Goal: Task Accomplishment & Management: Manage account settings

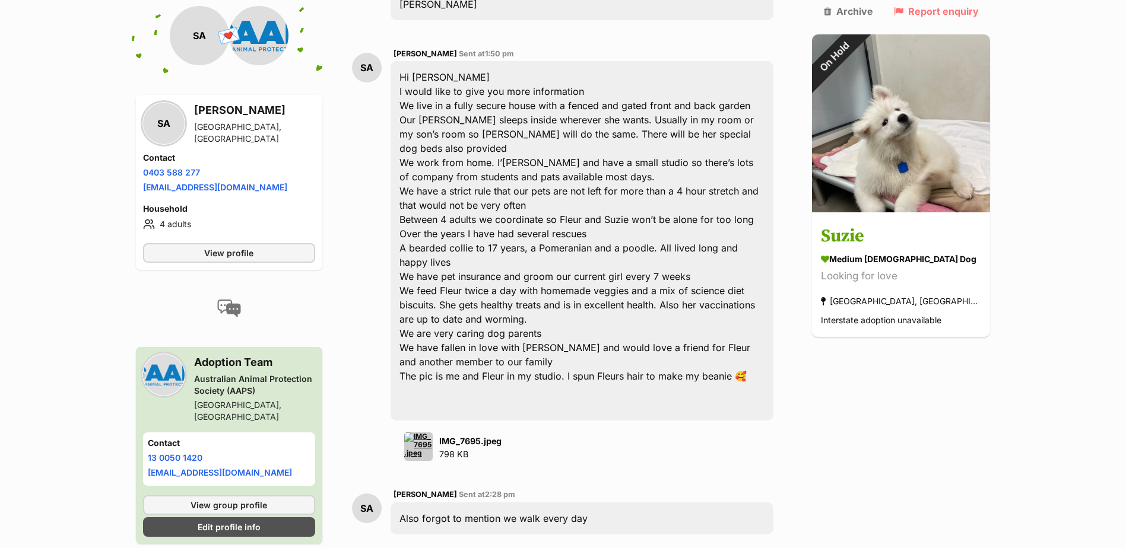
scroll to position [535, 0]
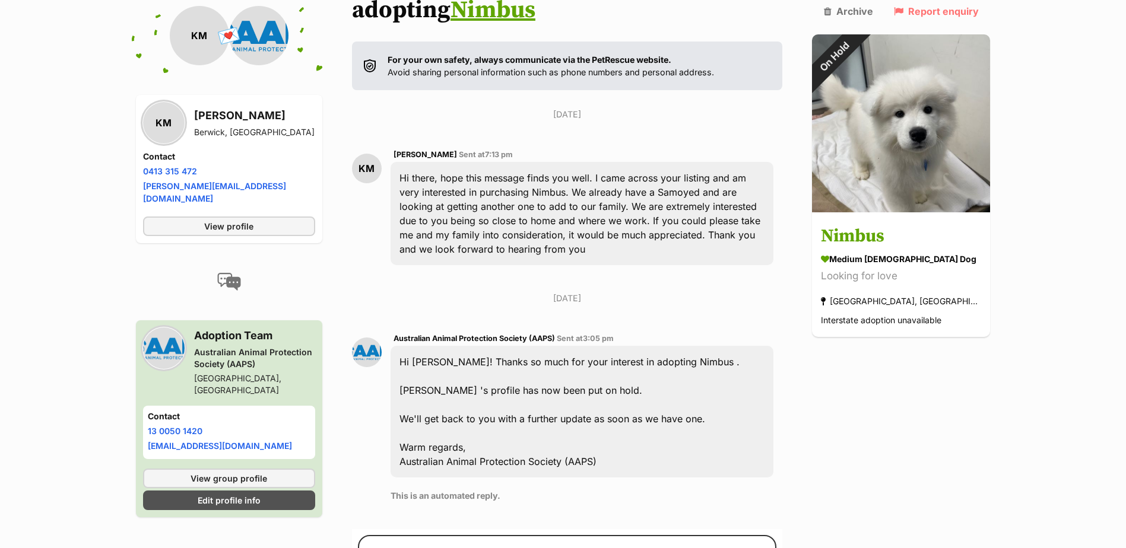
scroll to position [237, 0]
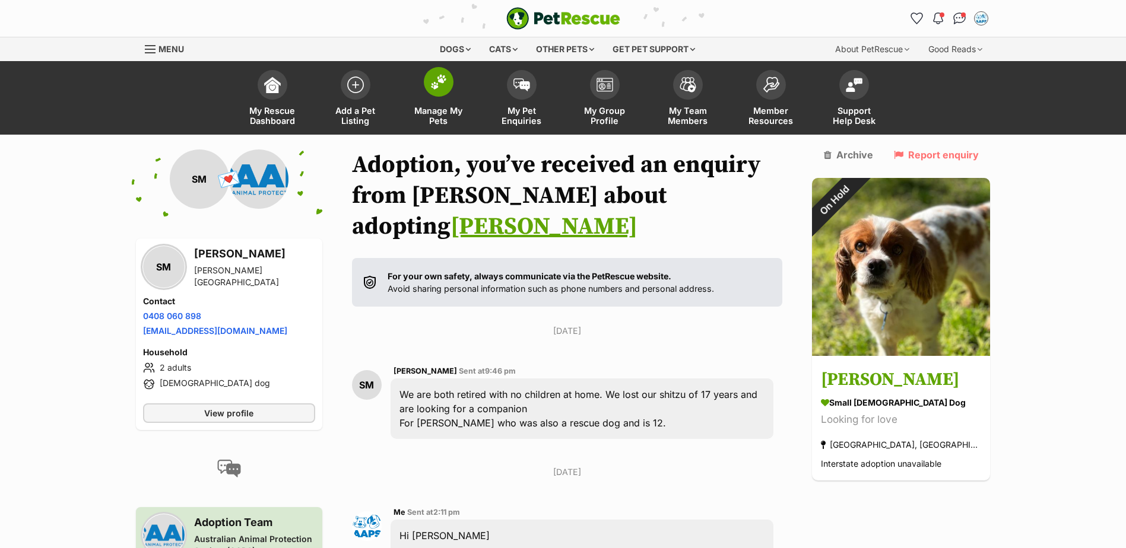
click at [444, 80] on img at bounding box center [438, 81] width 17 height 15
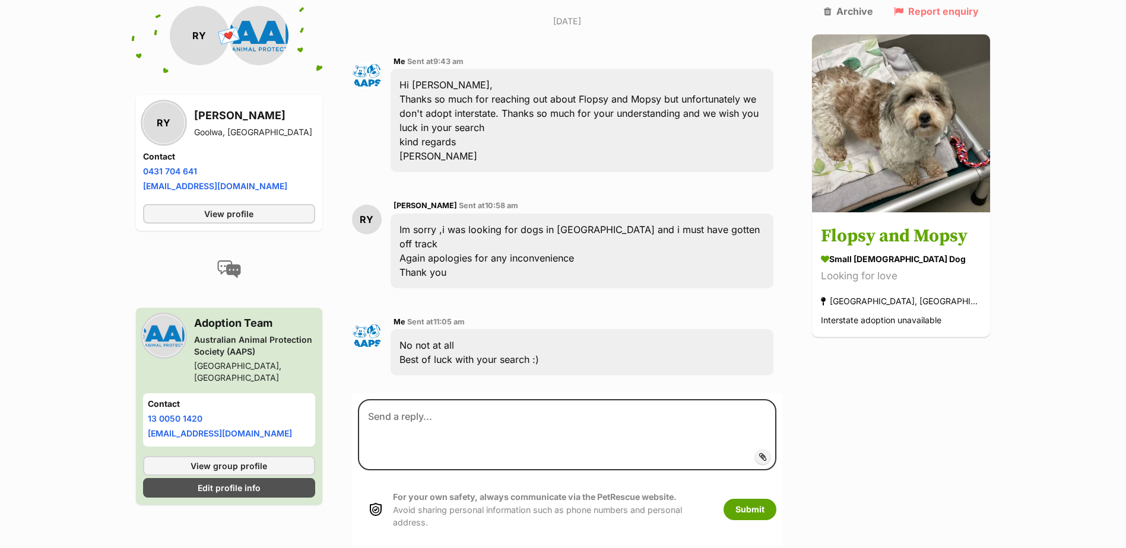
scroll to position [721, 0]
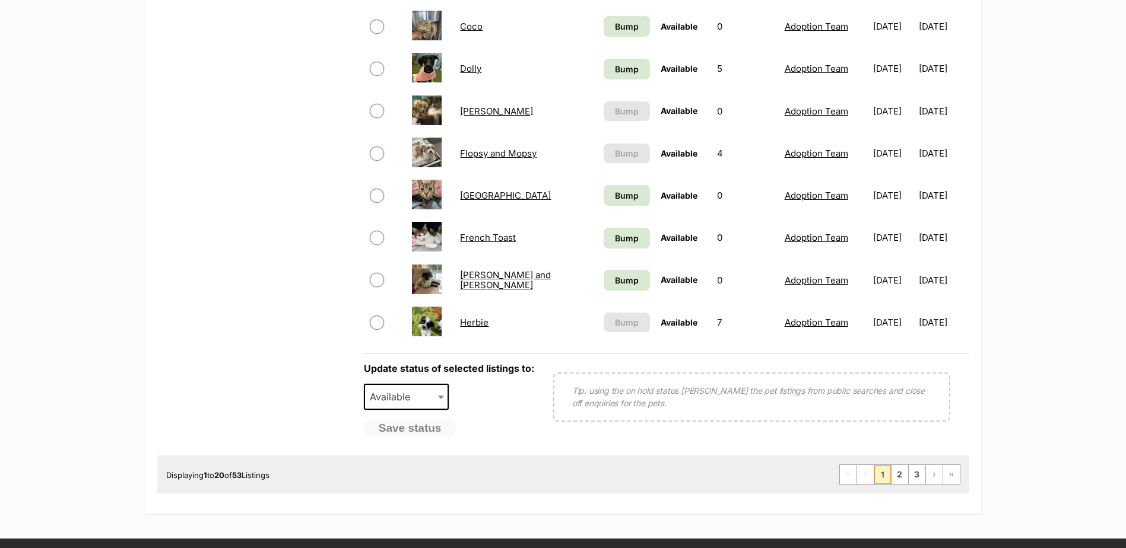
scroll to position [949, 0]
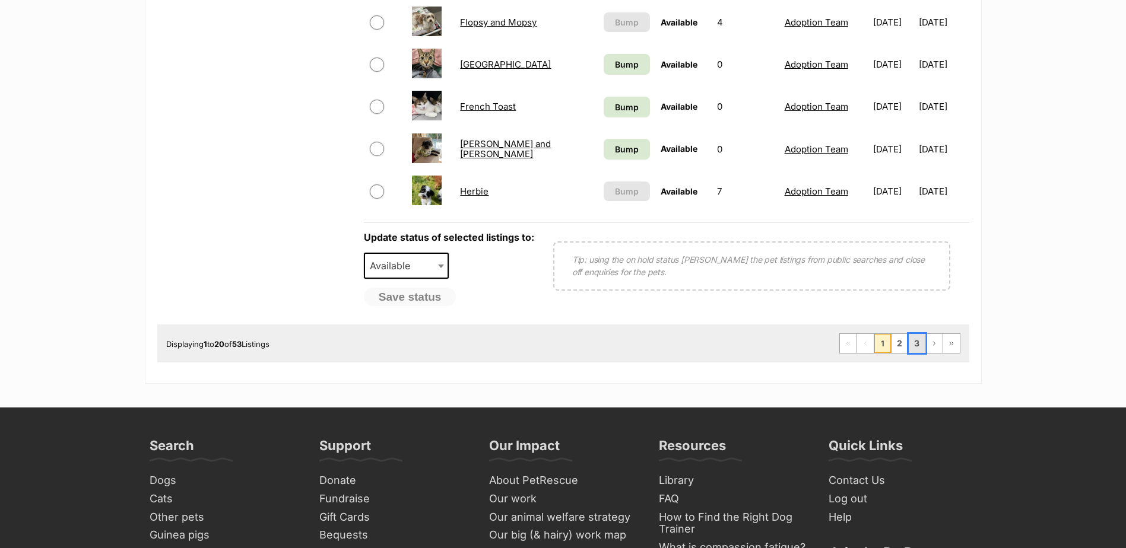
click at [916, 350] on link "3" at bounding box center [916, 343] width 17 height 19
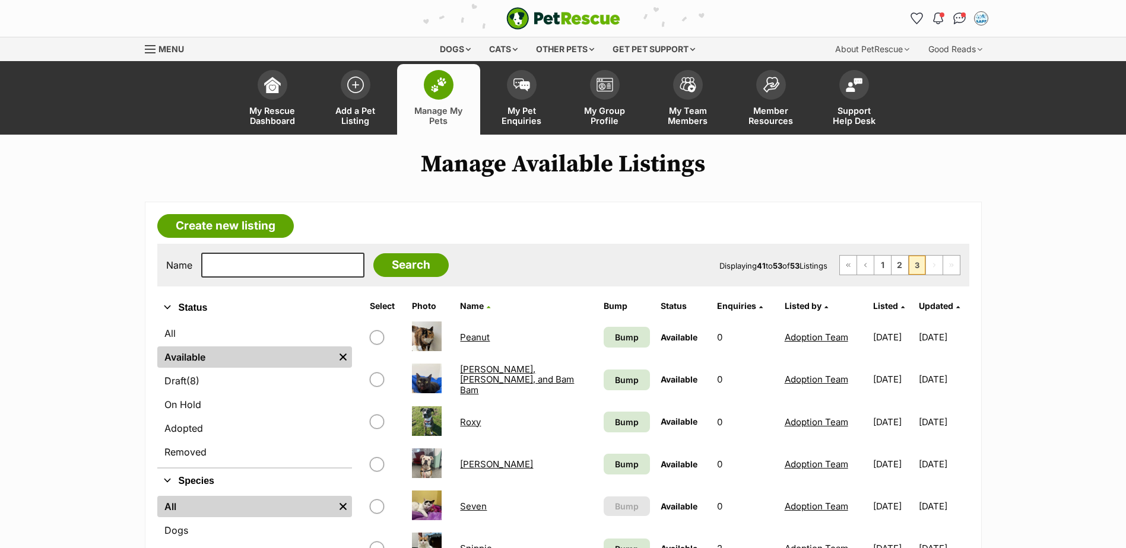
click at [466, 340] on link "Peanut" at bounding box center [475, 337] width 30 height 11
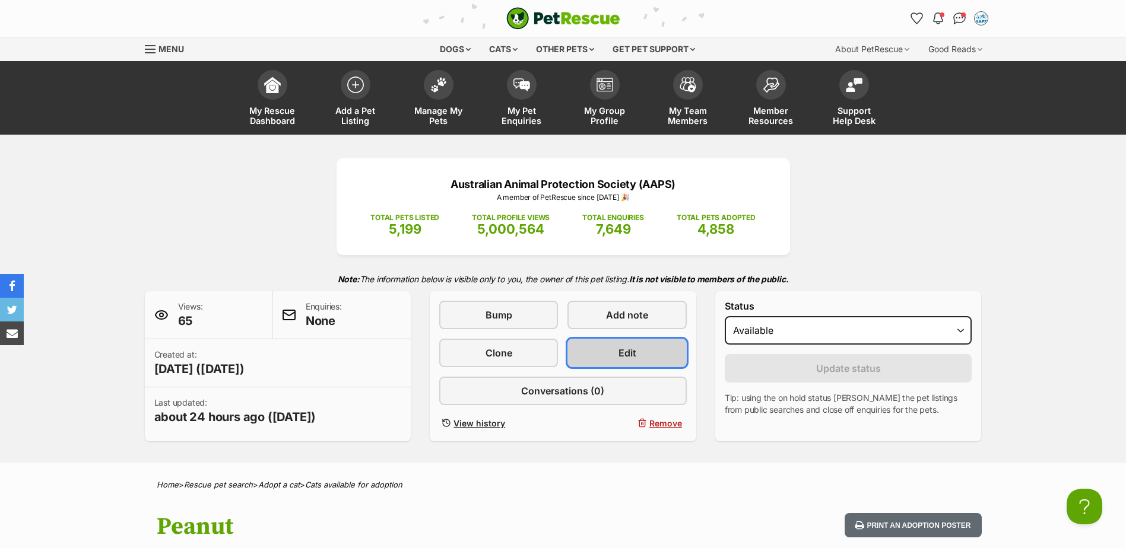
click at [606, 352] on link "Edit" at bounding box center [626, 353] width 119 height 28
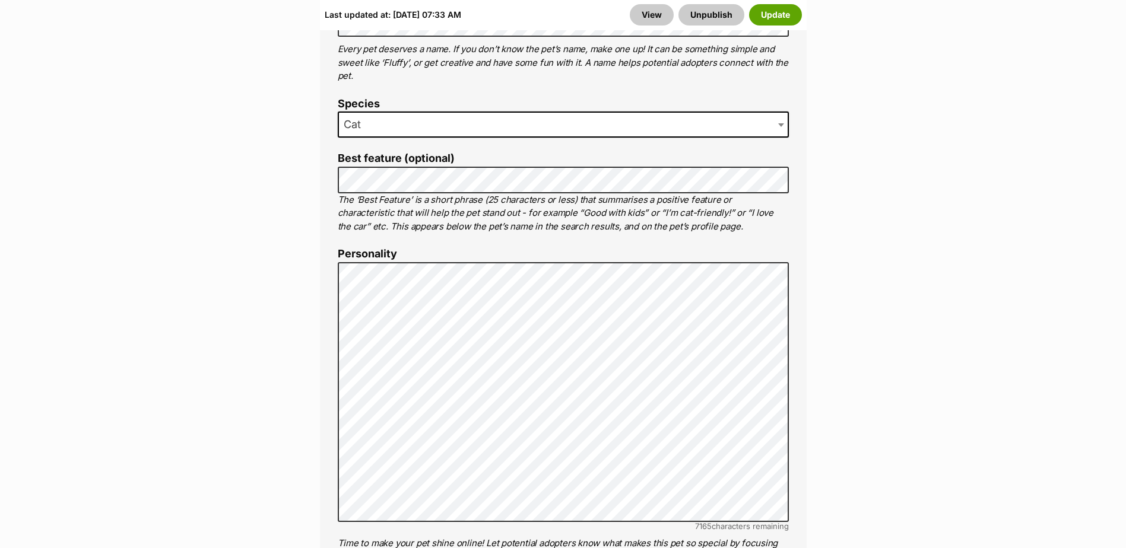
scroll to position [890, 0]
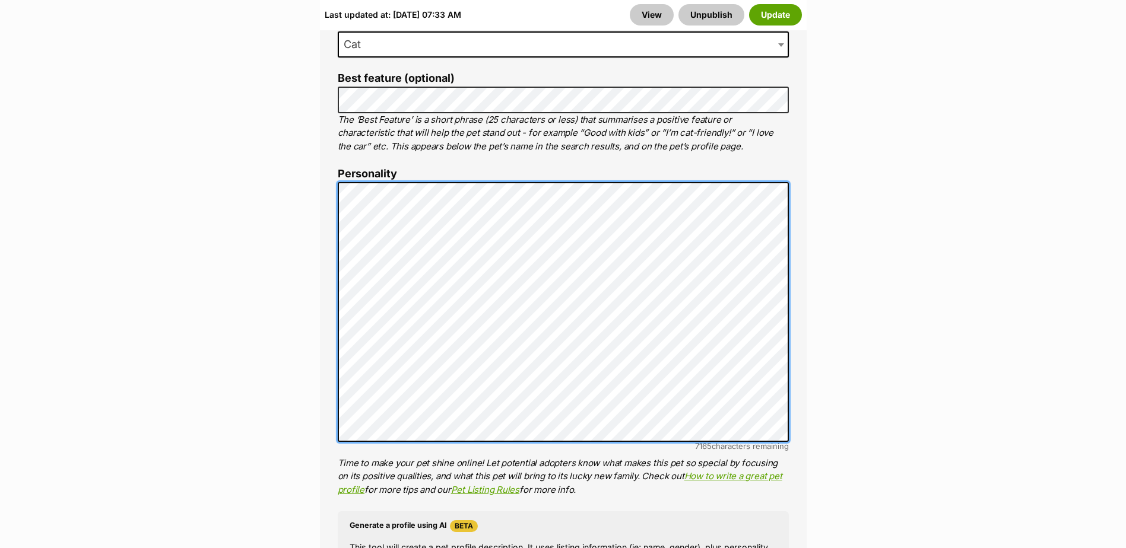
click at [332, 199] on div "About This Pet Name Henlo there, it looks like you might be using the pet name …" at bounding box center [563, 365] width 487 height 994
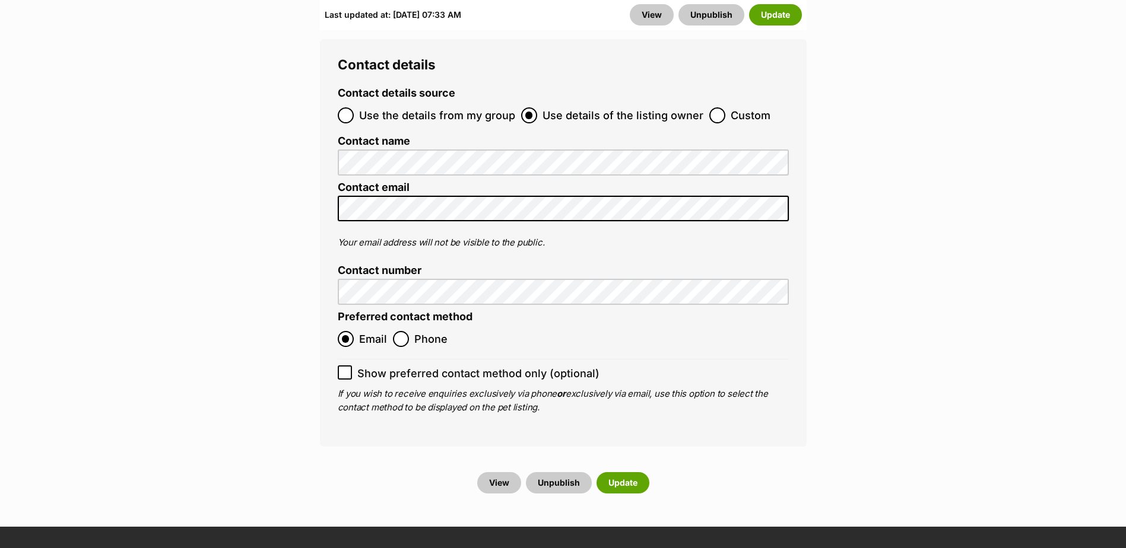
scroll to position [5162, 0]
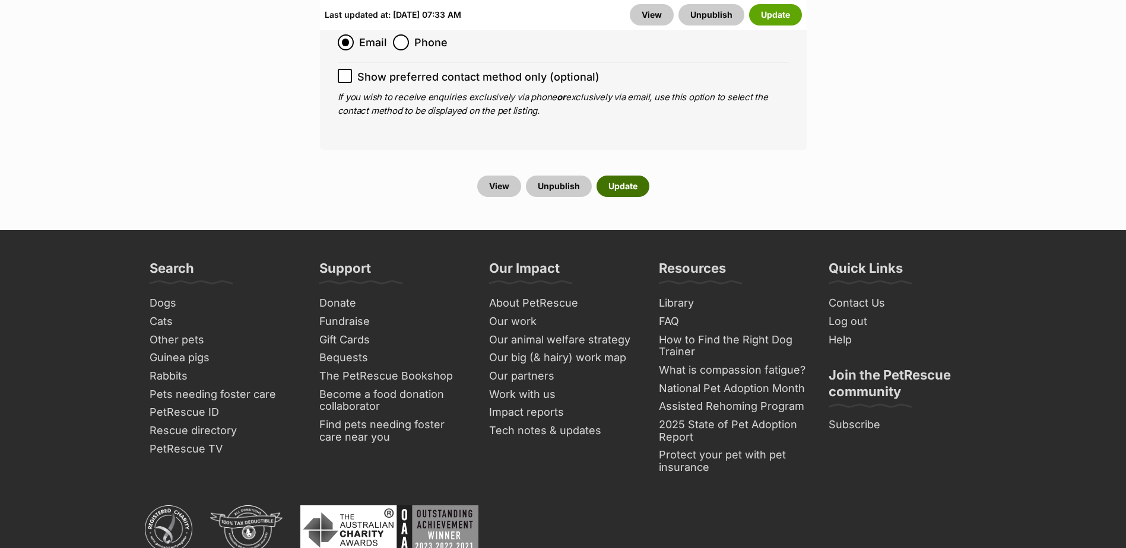
click at [618, 176] on button "Update" at bounding box center [622, 186] width 53 height 21
